Goal: Communication & Community: Answer question/provide support

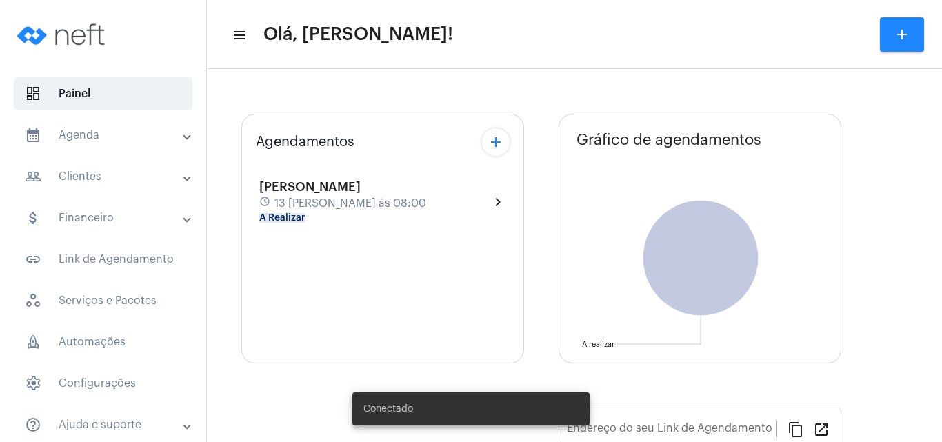
click at [302, 203] on span "13 [PERSON_NAME] às 08:00" at bounding box center [350, 203] width 152 height 12
type input "[URL][DOMAIN_NAME][PERSON_NAME]"
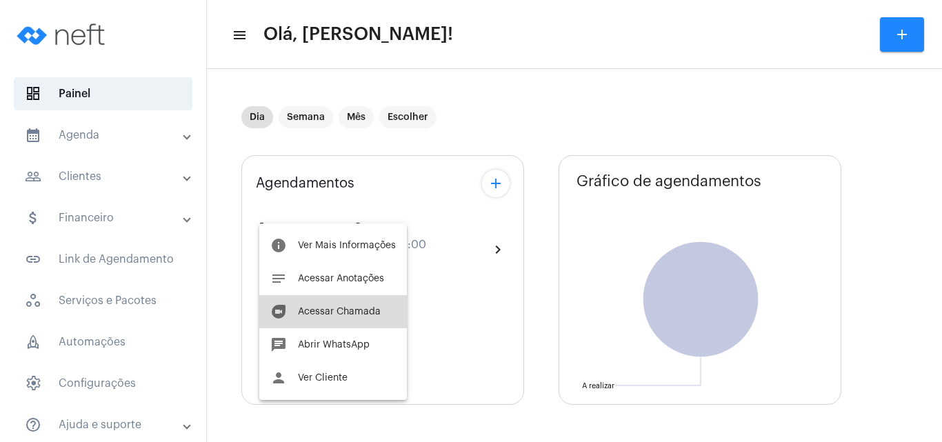
click at [348, 310] on span "Acessar Chamada" at bounding box center [339, 312] width 83 height 10
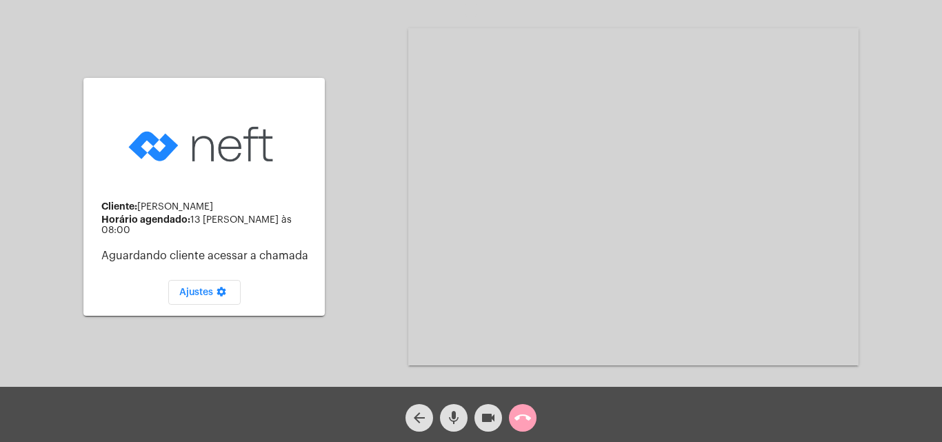
click at [521, 425] on mat-icon "call_end" at bounding box center [522, 418] width 17 height 17
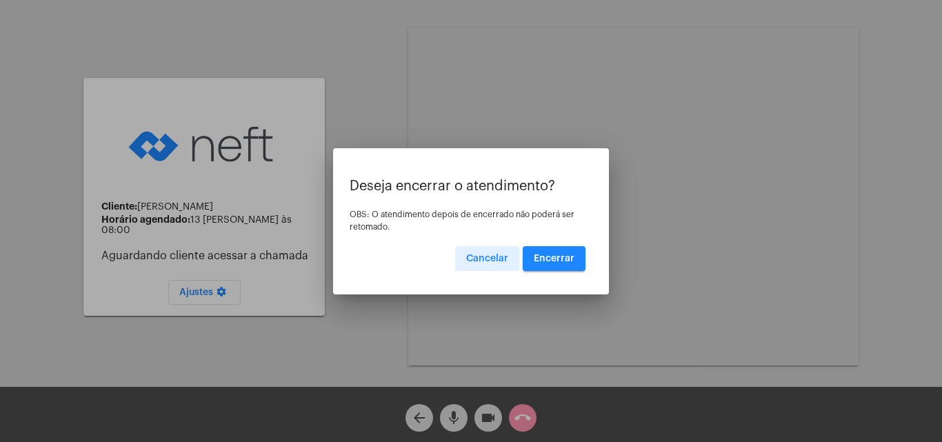
click at [564, 262] on span "Encerrar" at bounding box center [554, 259] width 41 height 10
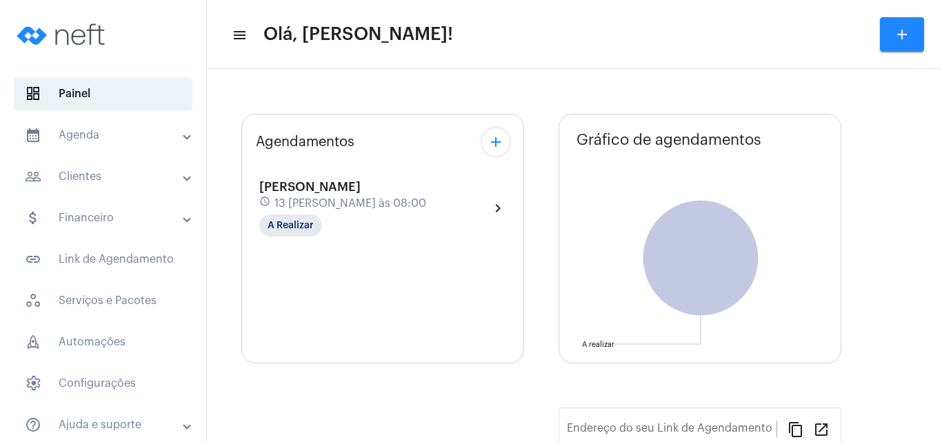
type input "[URL][DOMAIN_NAME][PERSON_NAME]"
